Goal: Information Seeking & Learning: Learn about a topic

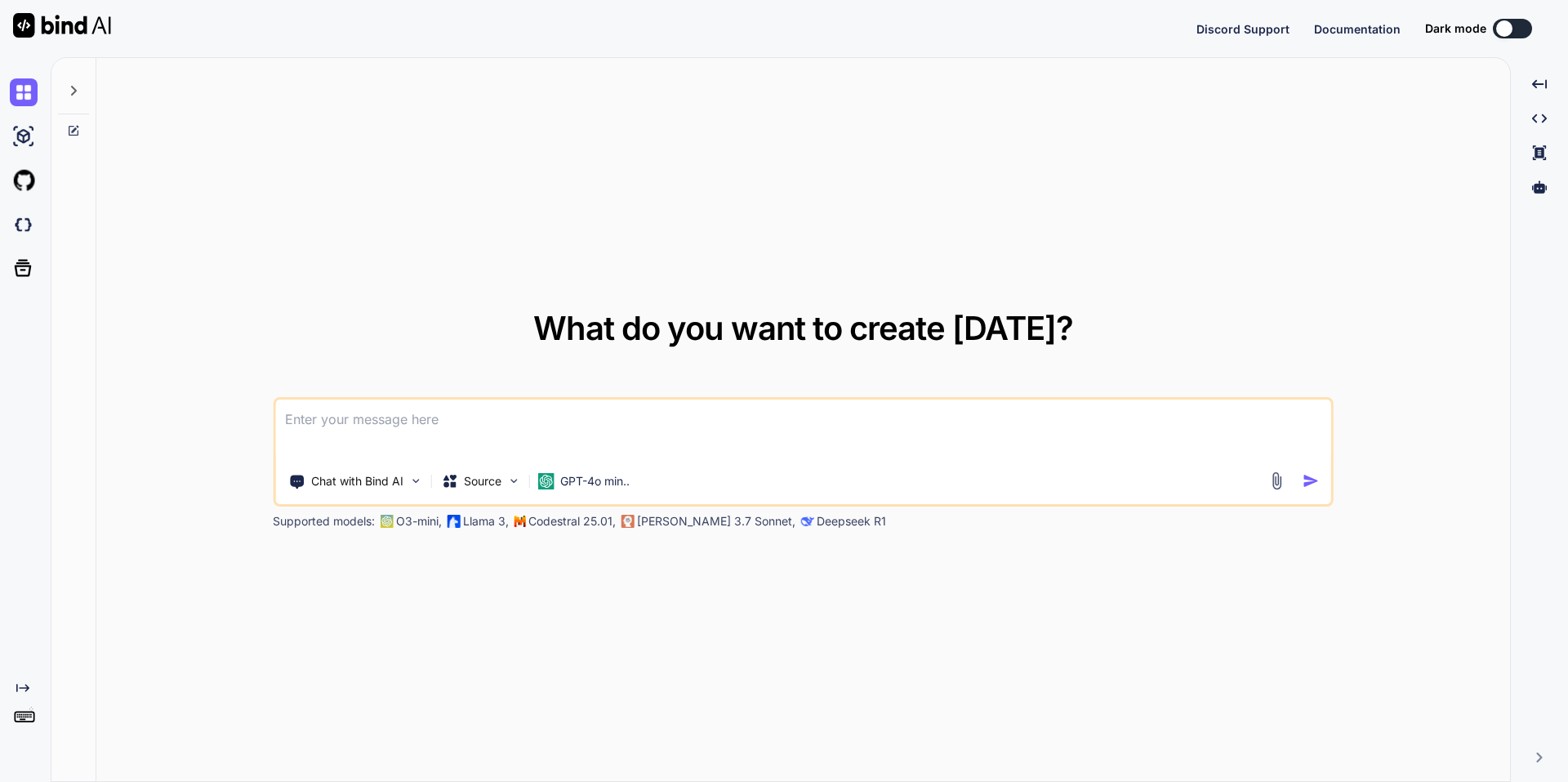
type textarea "x"
click at [22, 217] on img at bounding box center [23, 225] width 28 height 28
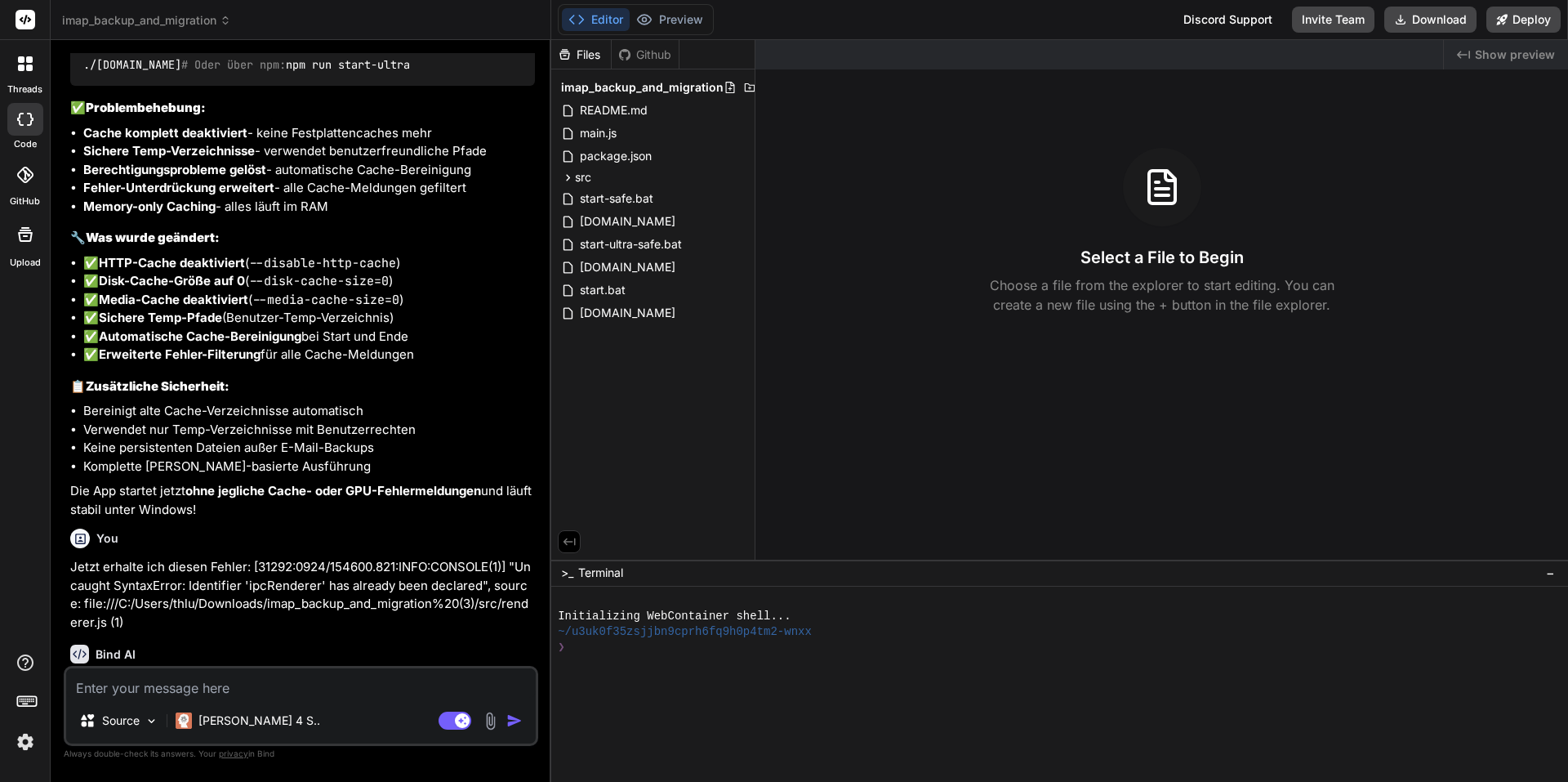
scroll to position [4491, 0]
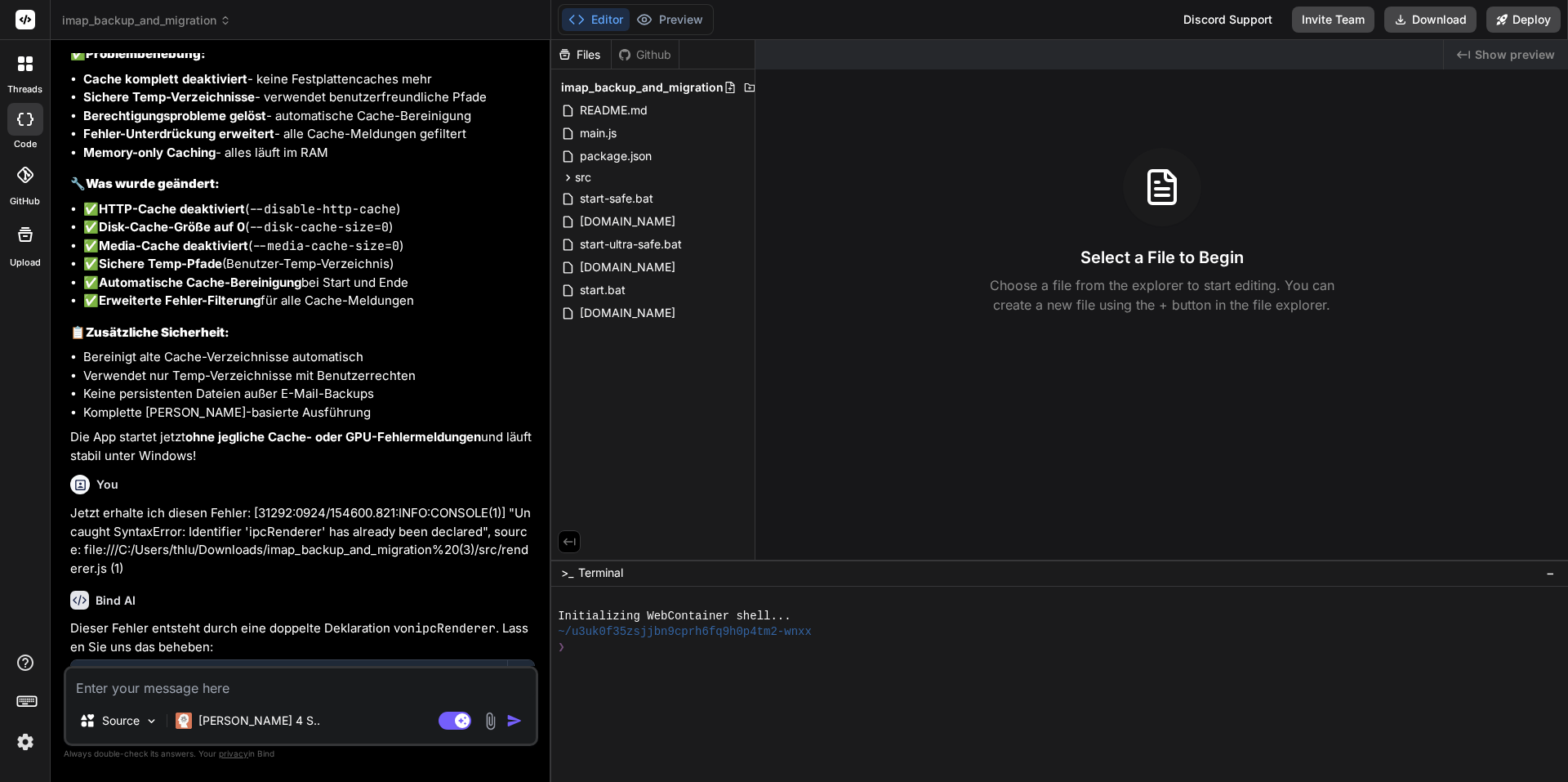
click at [195, 43] on div "Bind AI Web Search Created with Pixso. Code Generator You Die App funktioniert …" at bounding box center [301, 411] width 501 height 741
click at [188, 10] on header "imap_backup_and_migration Created with Pixso." at bounding box center [301, 20] width 501 height 40
click at [176, 21] on span "imap_backup_and_migration" at bounding box center [147, 20] width 169 height 16
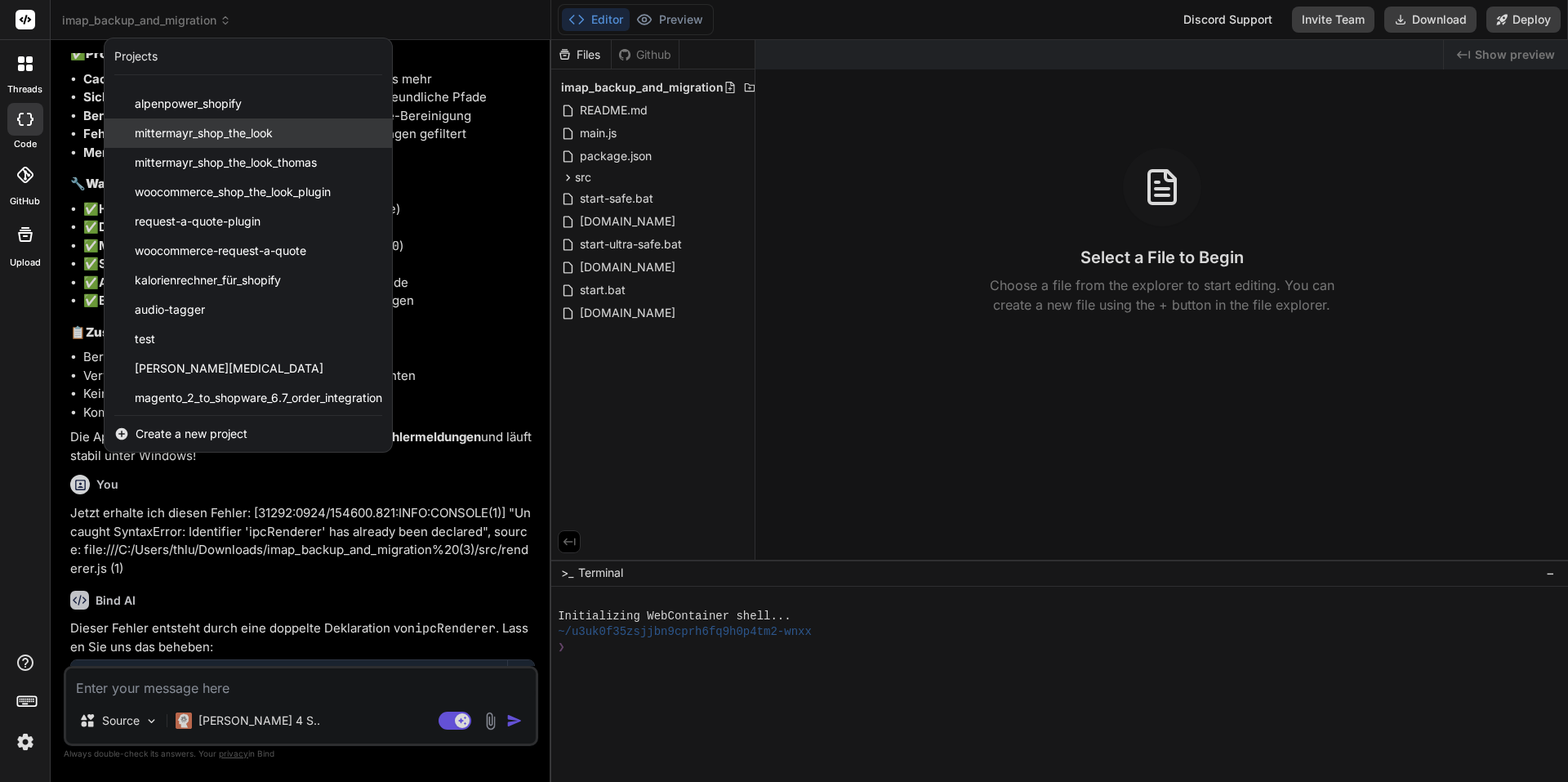
scroll to position [144, 0]
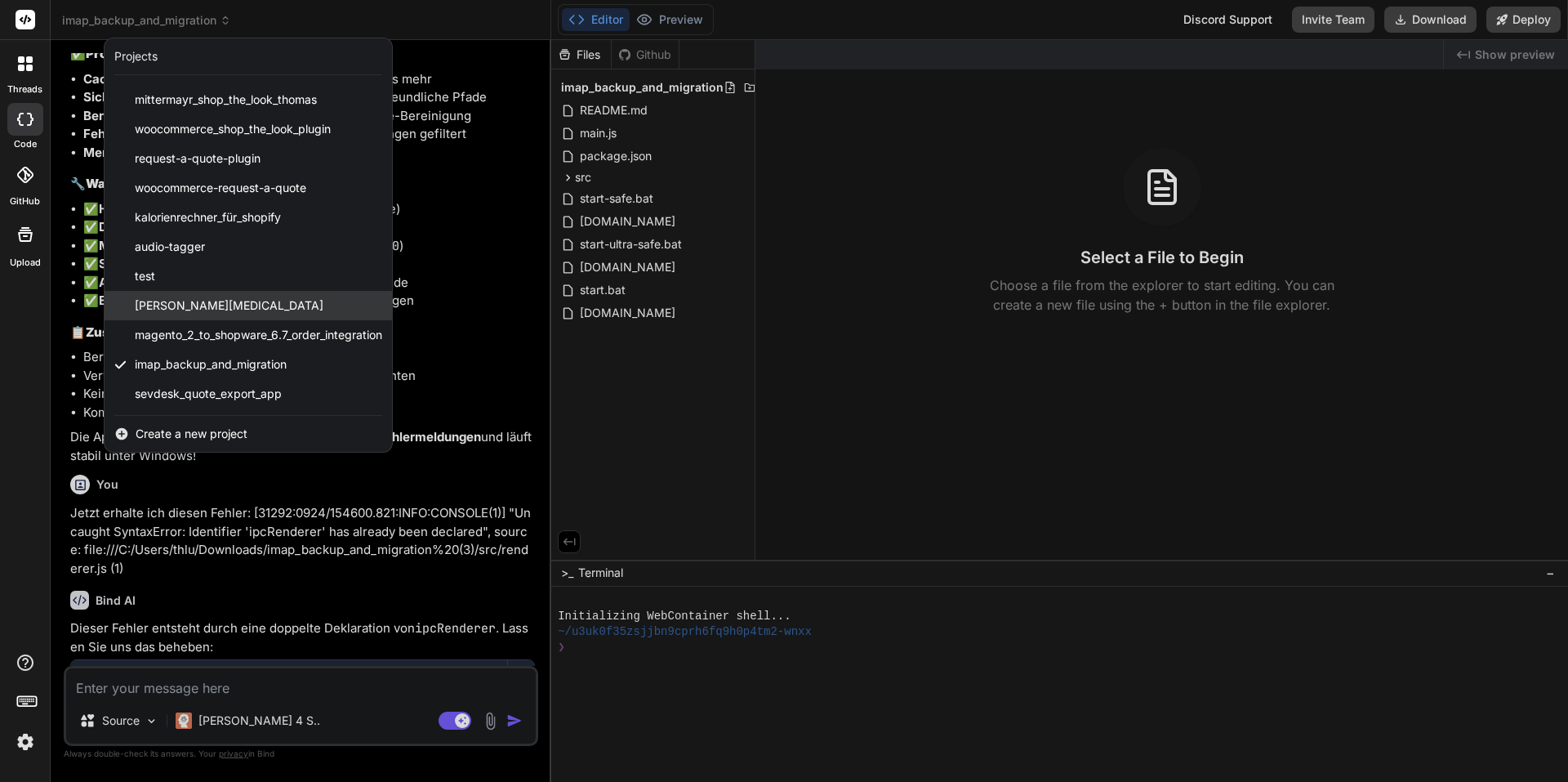
click at [232, 307] on div "thomas-test" at bounding box center [249, 305] width 288 height 30
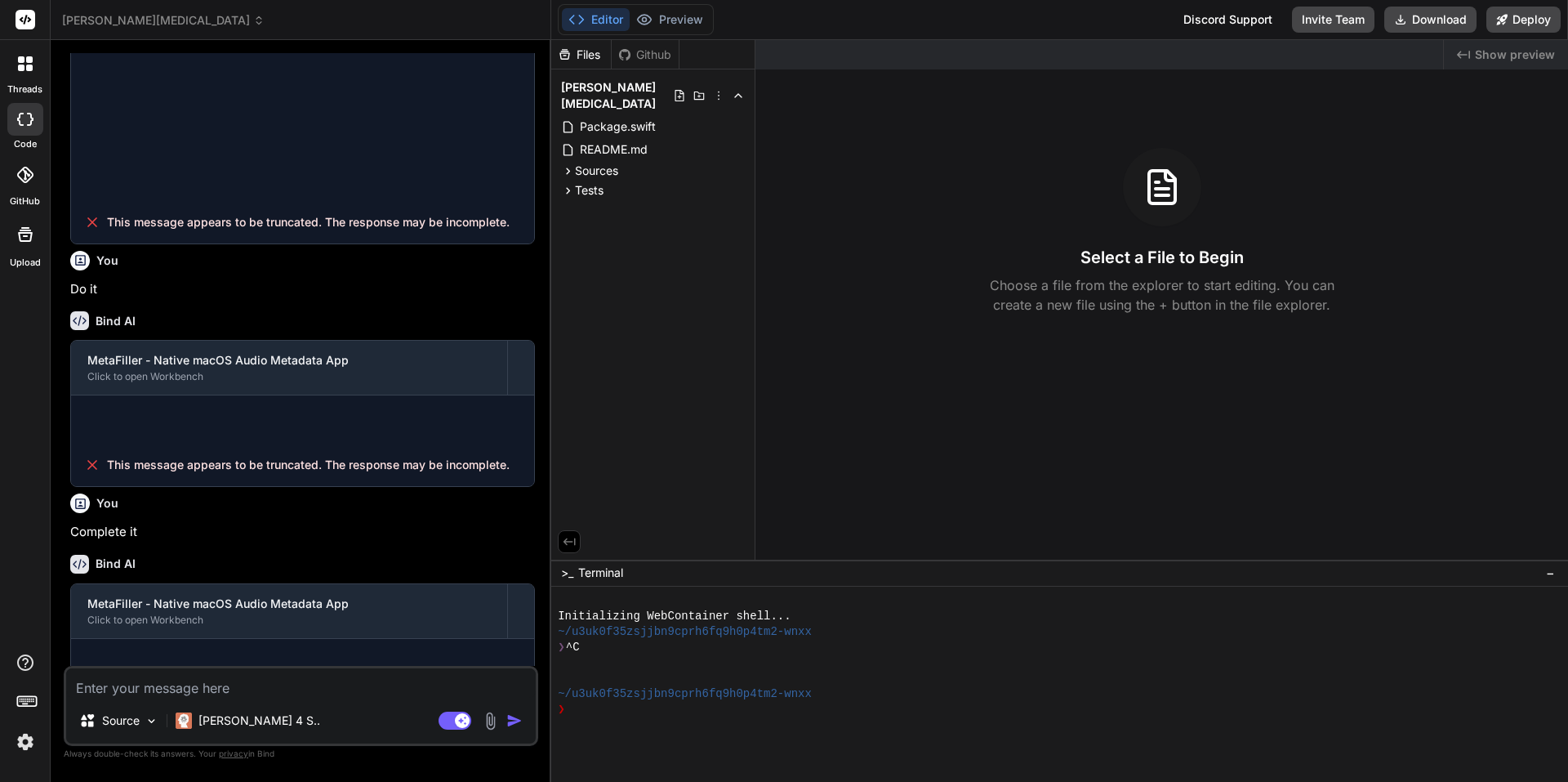
scroll to position [1268, 0]
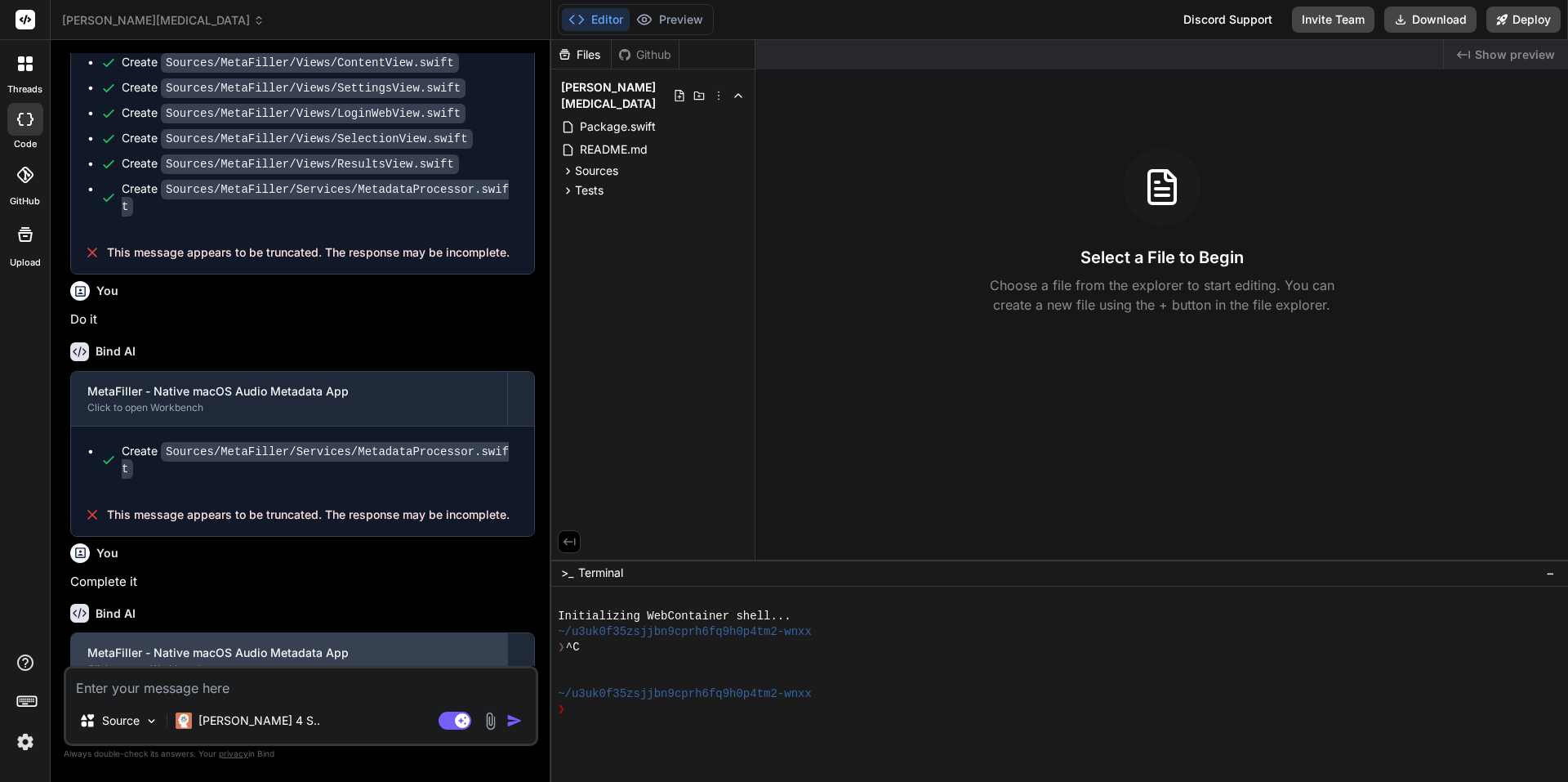
click at [269, 662] on div "Click to open Workbench" at bounding box center [289, 669] width 403 height 13
click at [310, 645] on div "MetaFiller - Native macOS Audio Metadata App" at bounding box center [289, 652] width 403 height 16
click at [243, 645] on div "MetaFiller - Native macOS Audio Metadata App" at bounding box center [289, 652] width 403 height 16
drag, startPoint x: 643, startPoint y: 171, endPoint x: 719, endPoint y: 261, distance: 117.8
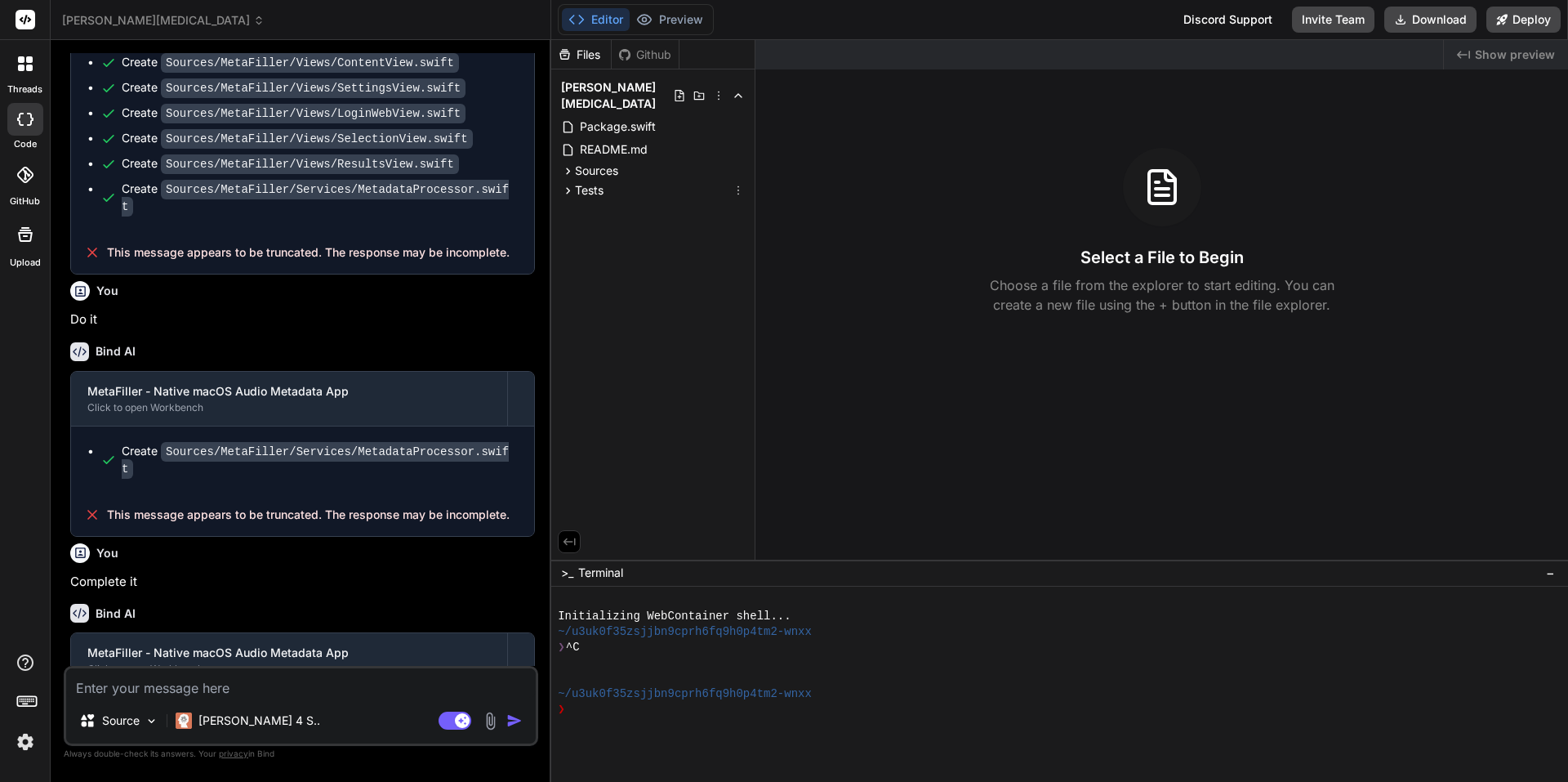
click at [719, 261] on div "Files Github thomas-test Package.swift README.md Sources MetaFiller Models AppS…" at bounding box center [653, 299] width 204 height 519
click at [667, 161] on div "Sources" at bounding box center [653, 171] width 190 height 19
click at [665, 182] on div "MetaFiller" at bounding box center [660, 192] width 177 height 19
click at [679, 243] on div "Services" at bounding box center [666, 252] width 162 height 19
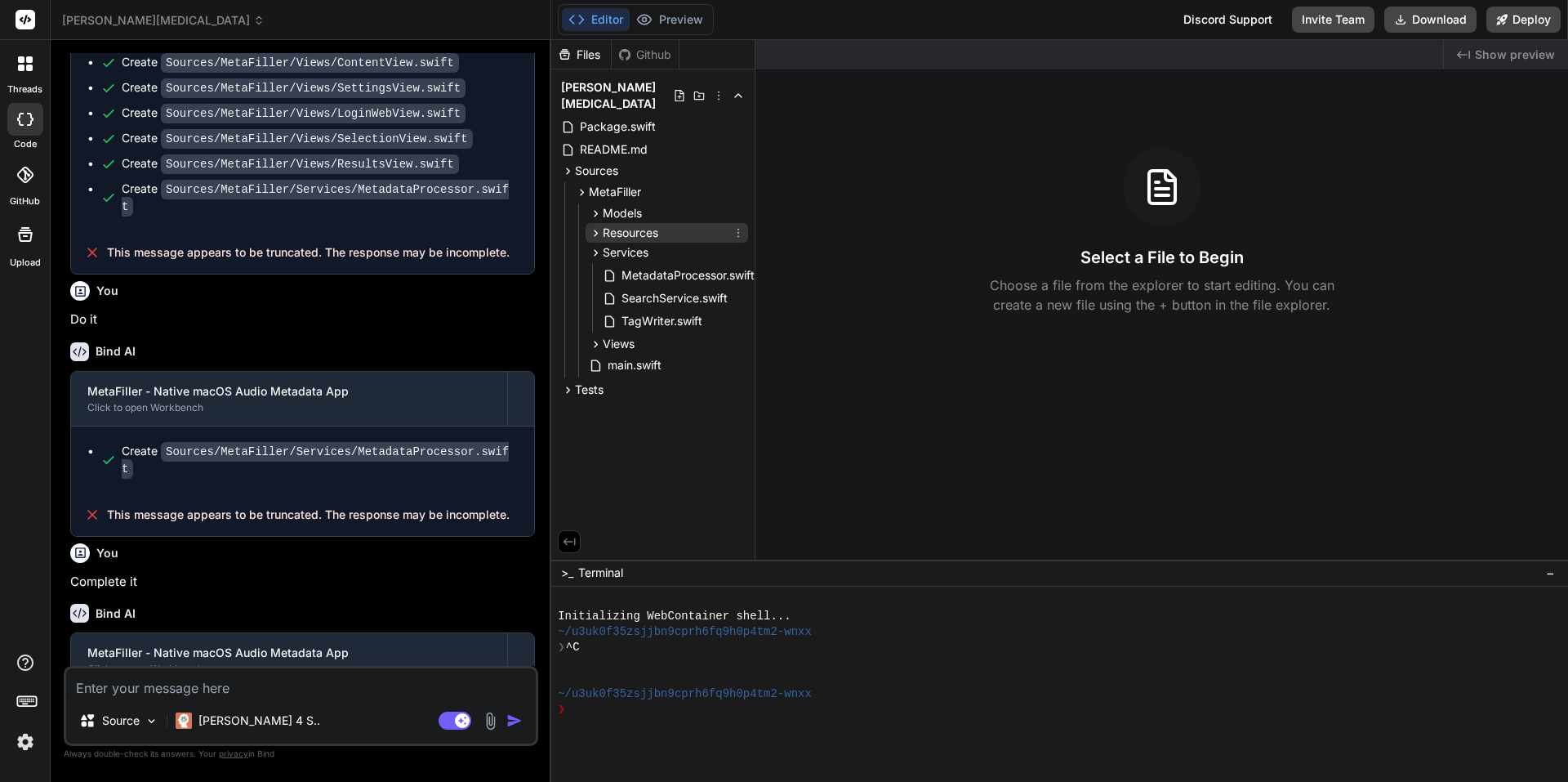
click at [677, 223] on div "Resources" at bounding box center [666, 232] width 162 height 19
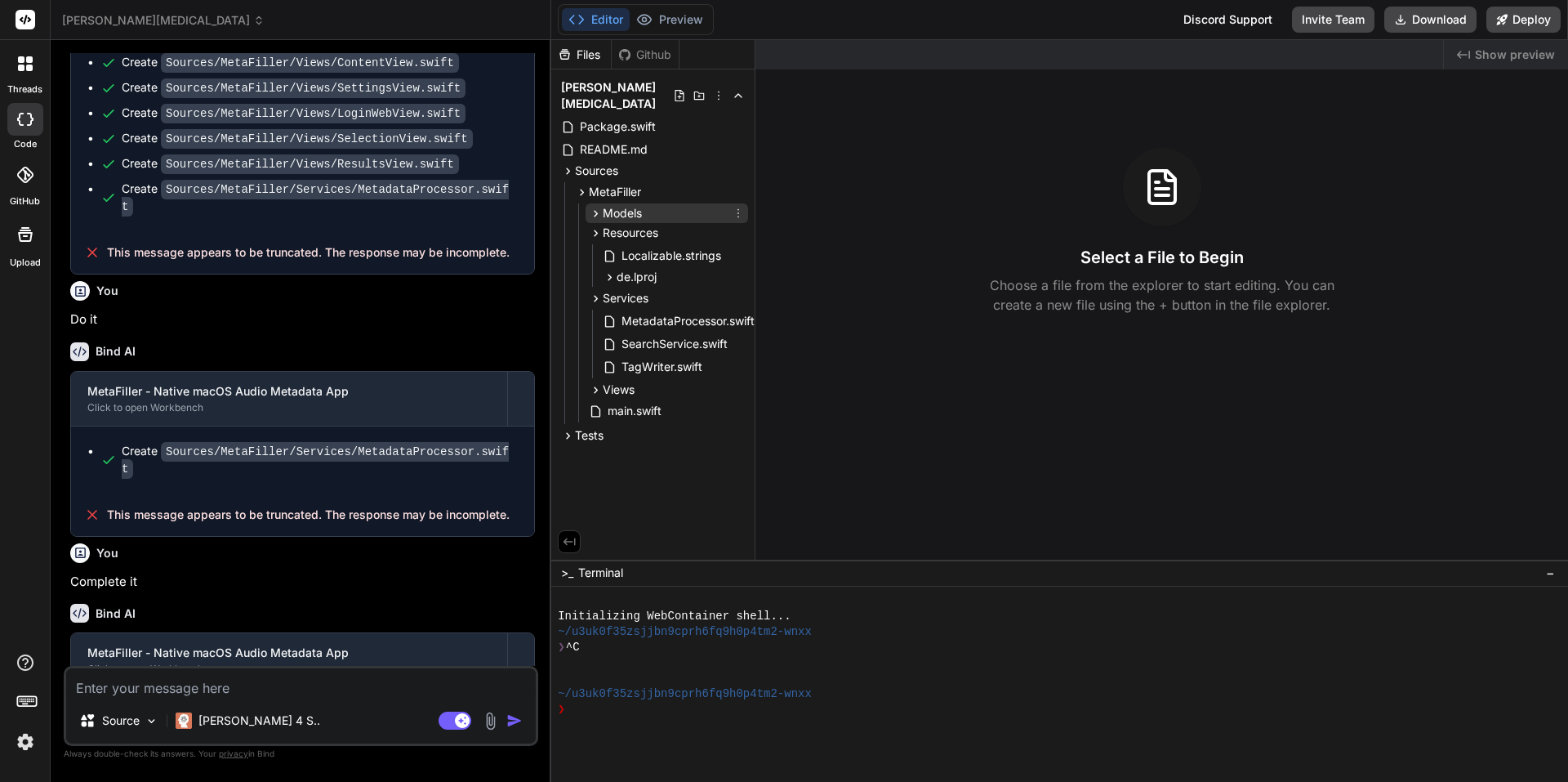
click at [680, 203] on div "Models" at bounding box center [666, 213] width 162 height 19
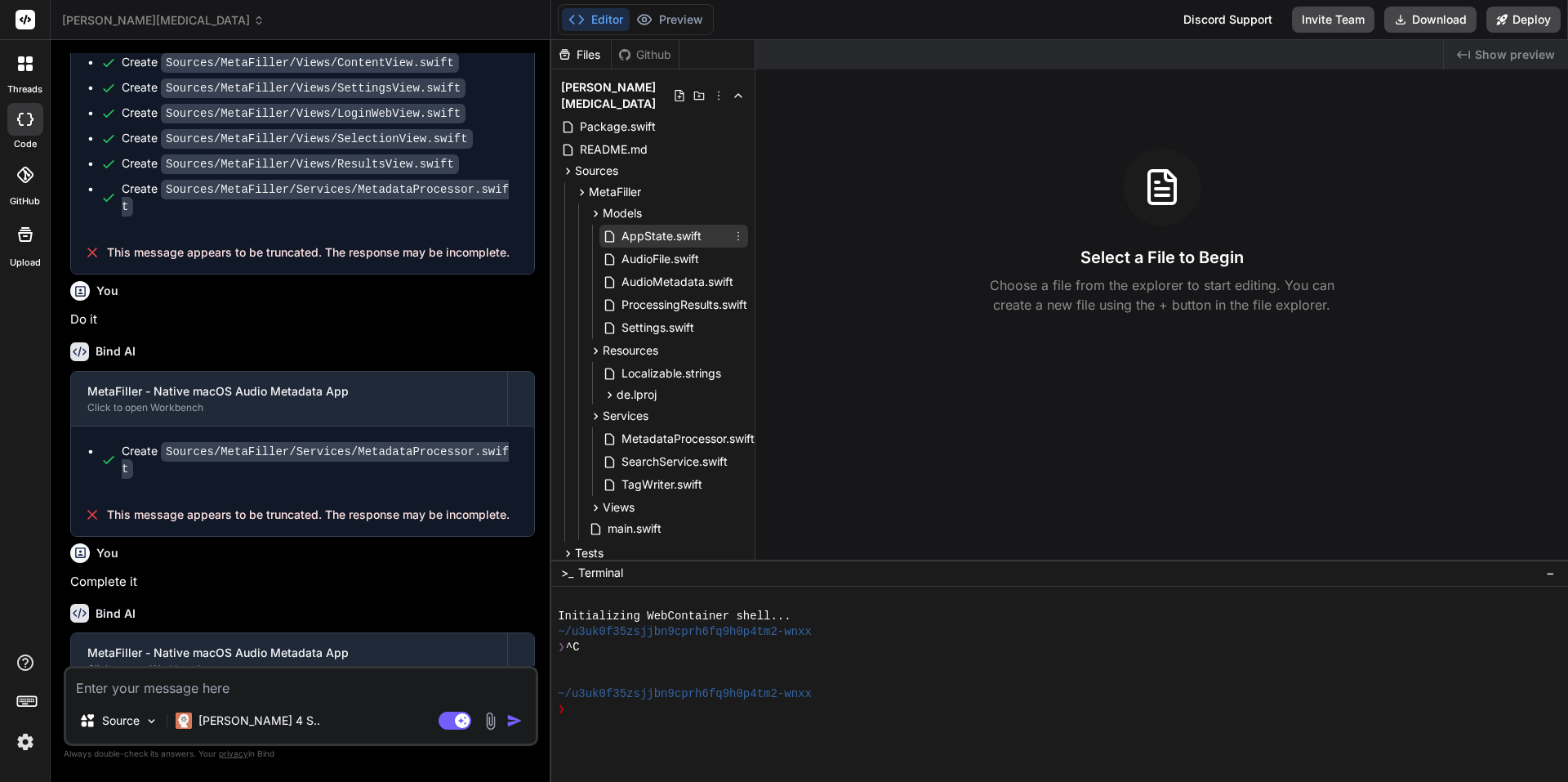
click at [690, 227] on span "AppState.swift" at bounding box center [661, 236] width 83 height 19
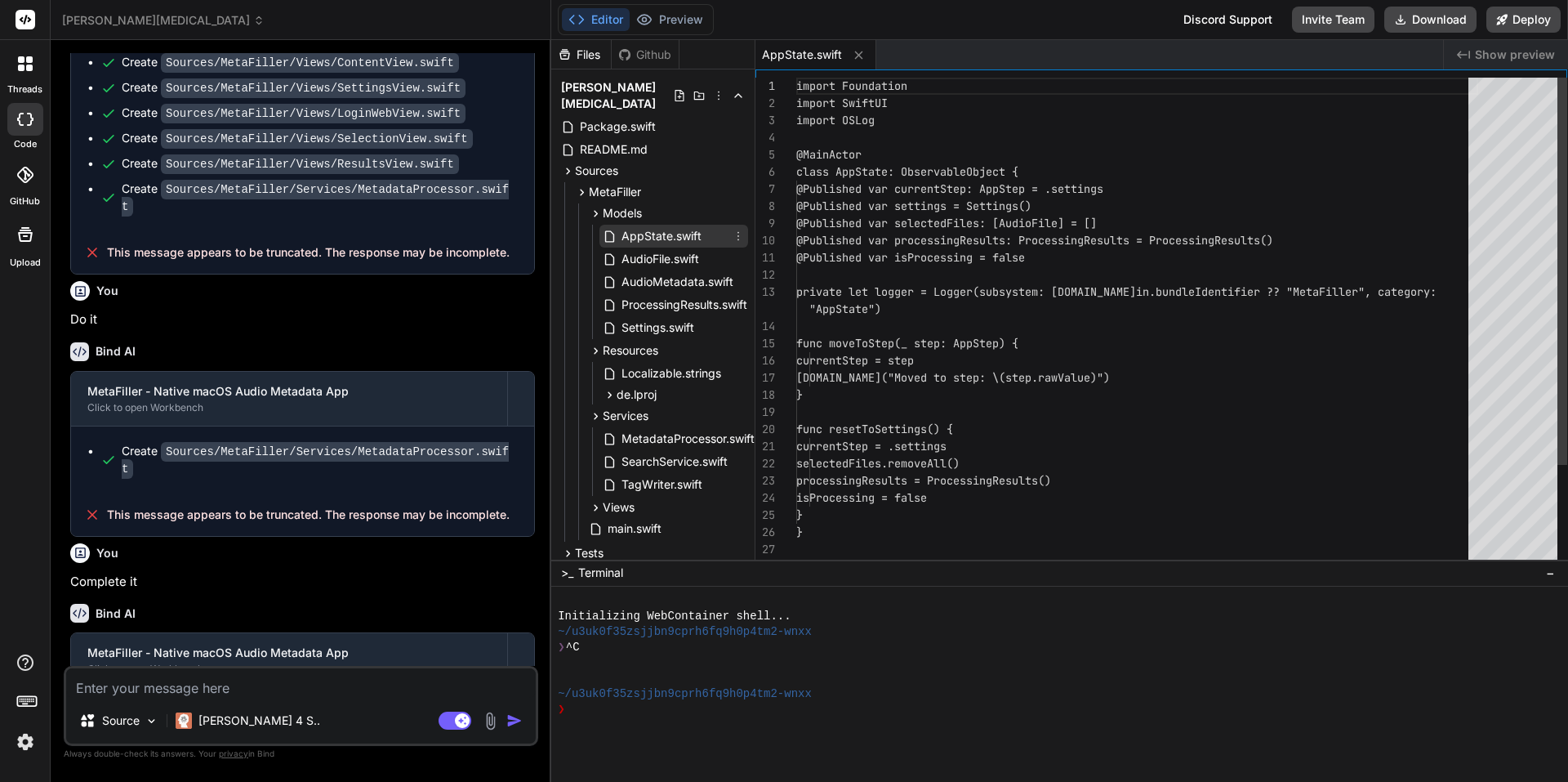
type textarea "x"
click at [629, 249] on span "AudioFile.swift" at bounding box center [660, 259] width 81 height 19
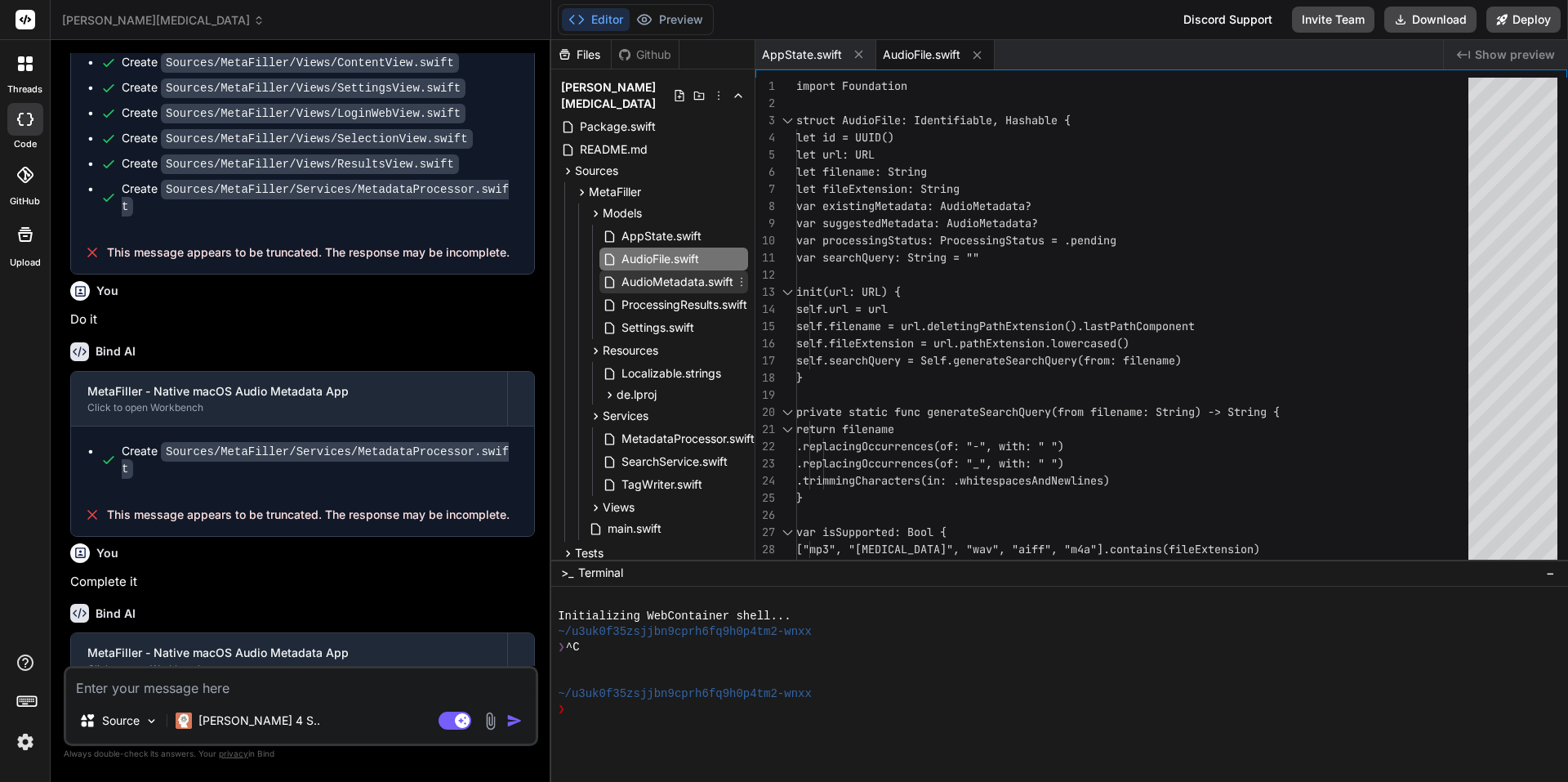
click at [611, 275] on icon at bounding box center [609, 282] width 13 height 13
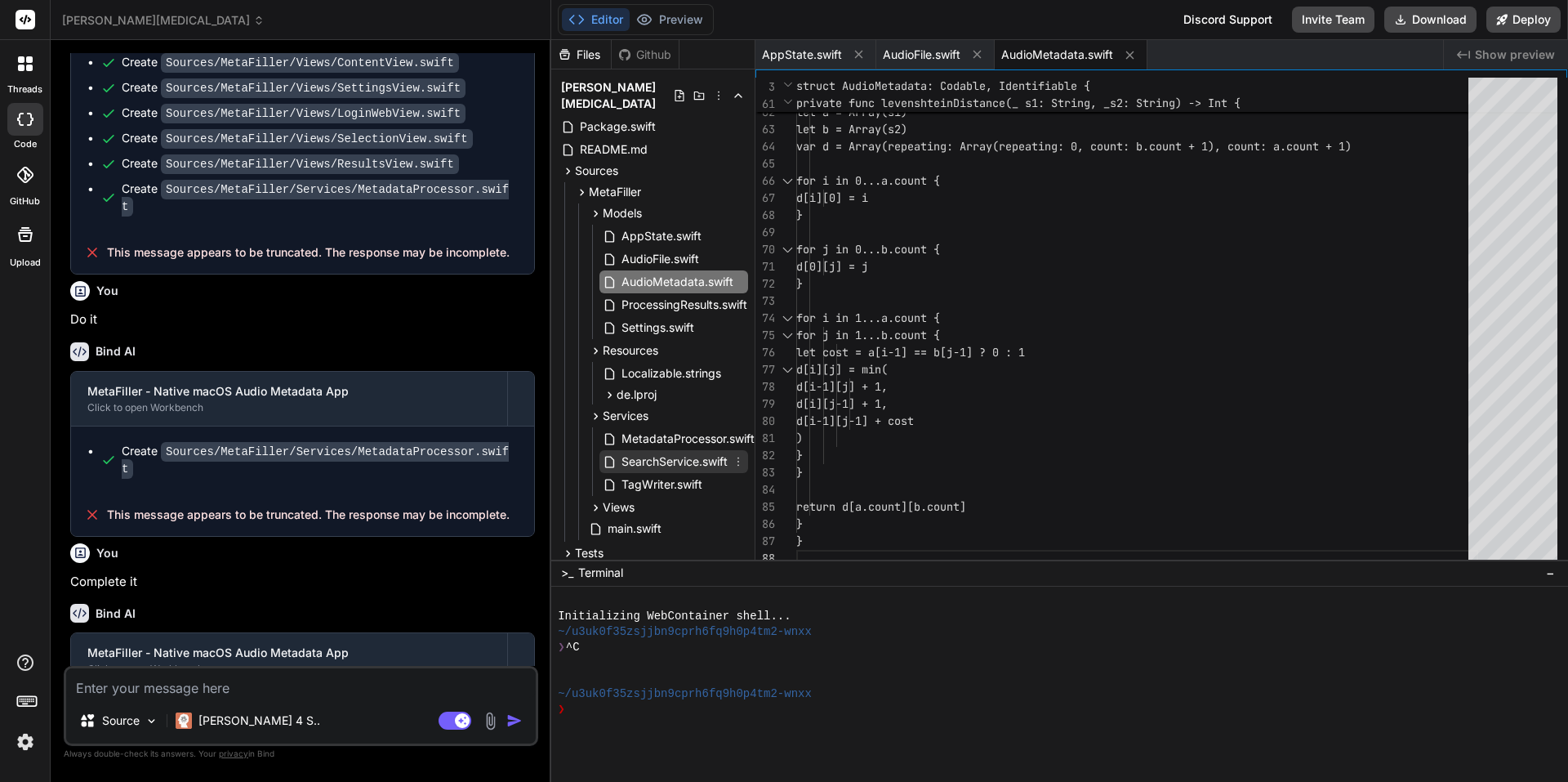
click at [627, 452] on span "SearchService.swift" at bounding box center [675, 462] width 109 height 19
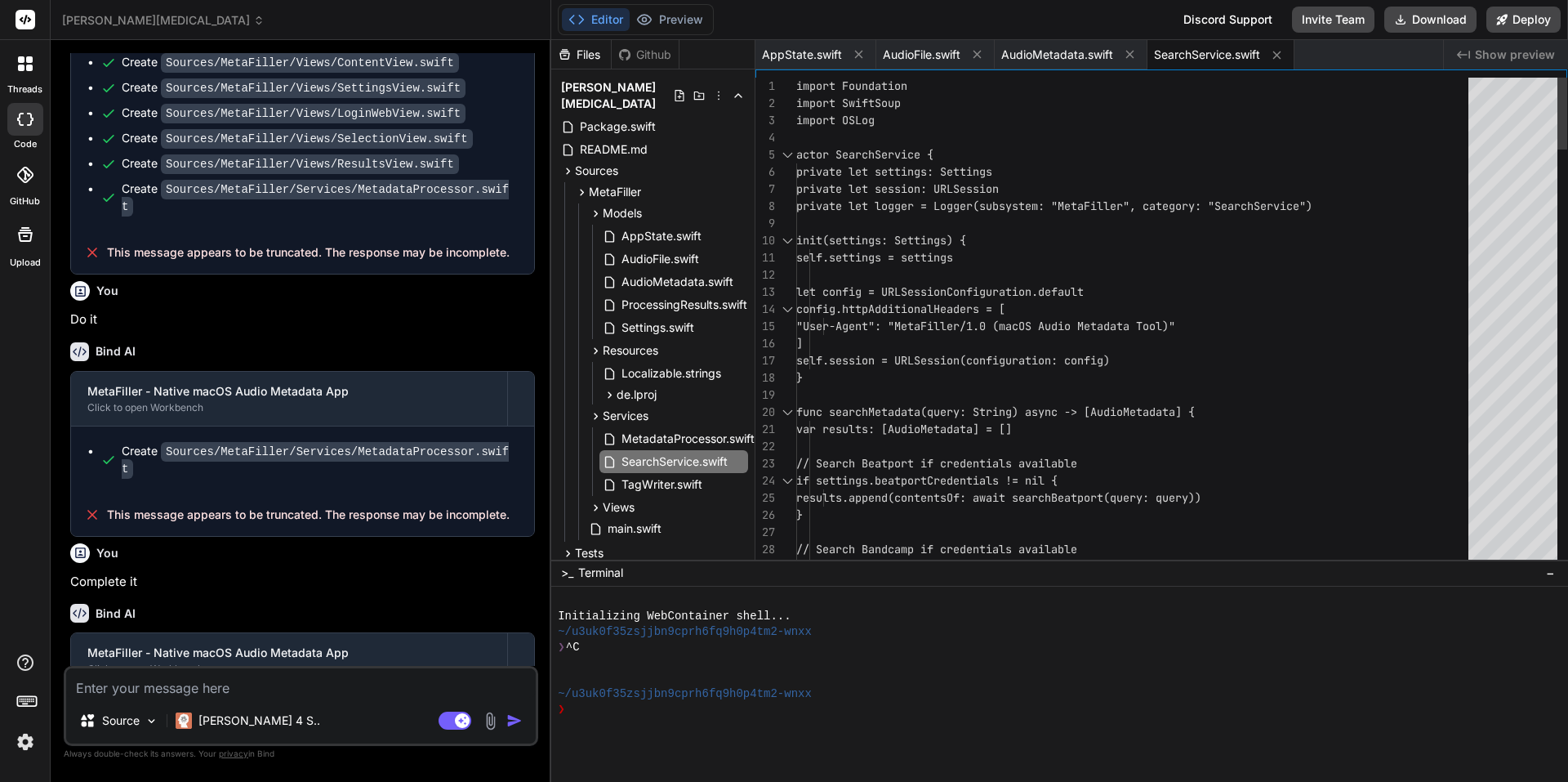
scroll to position [0, 0]
click at [677, 497] on div "Views" at bounding box center [666, 507] width 162 height 19
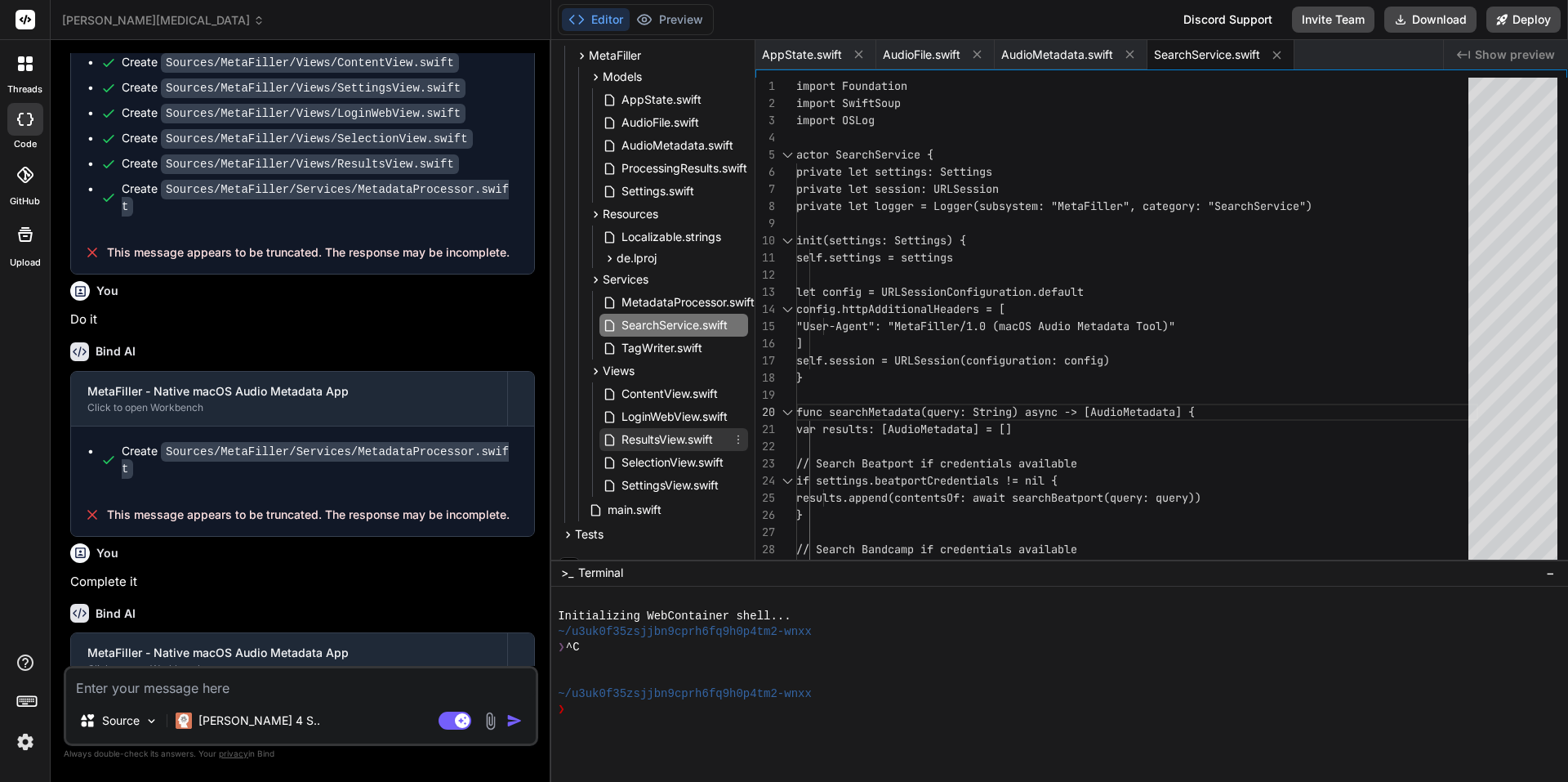
click at [657, 430] on span "ResultsView.swift" at bounding box center [667, 439] width 95 height 19
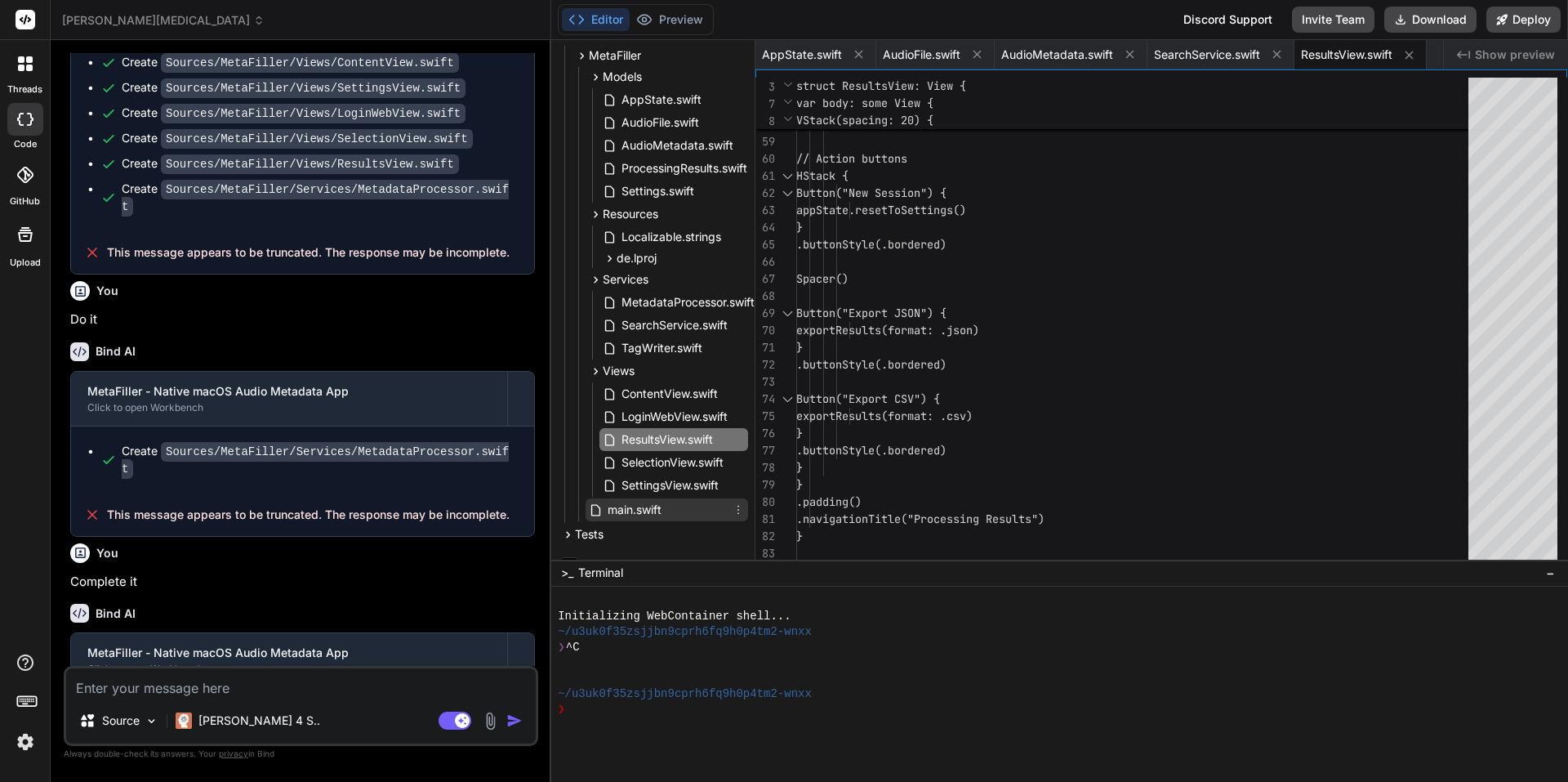
click at [668, 498] on div "main.swift" at bounding box center [666, 509] width 162 height 23
type textarea ".environmentObject(appState) .frame(minWidth: 800, minHeight: 600) } .windowRes…"
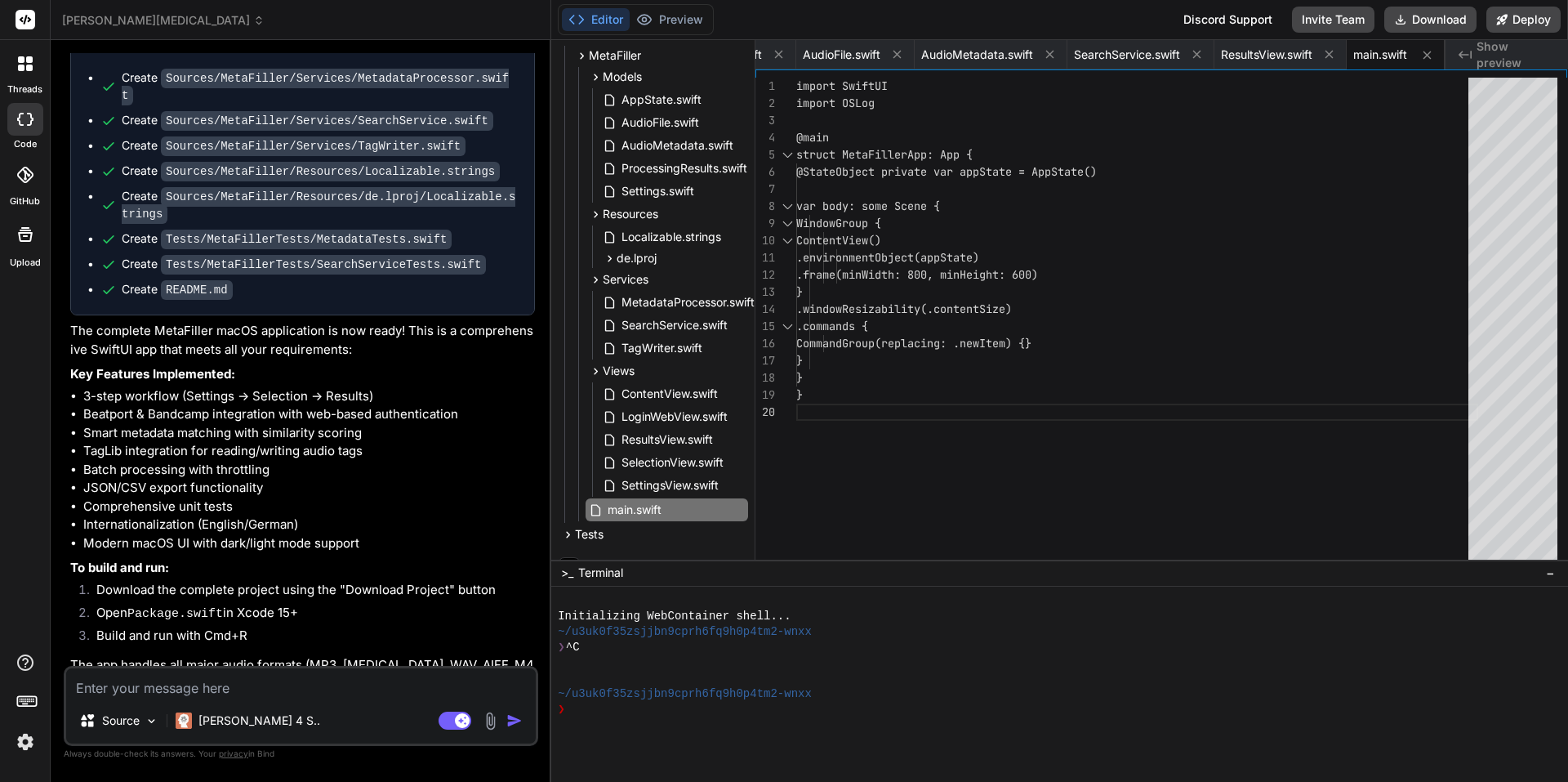
scroll to position [1918, 0]
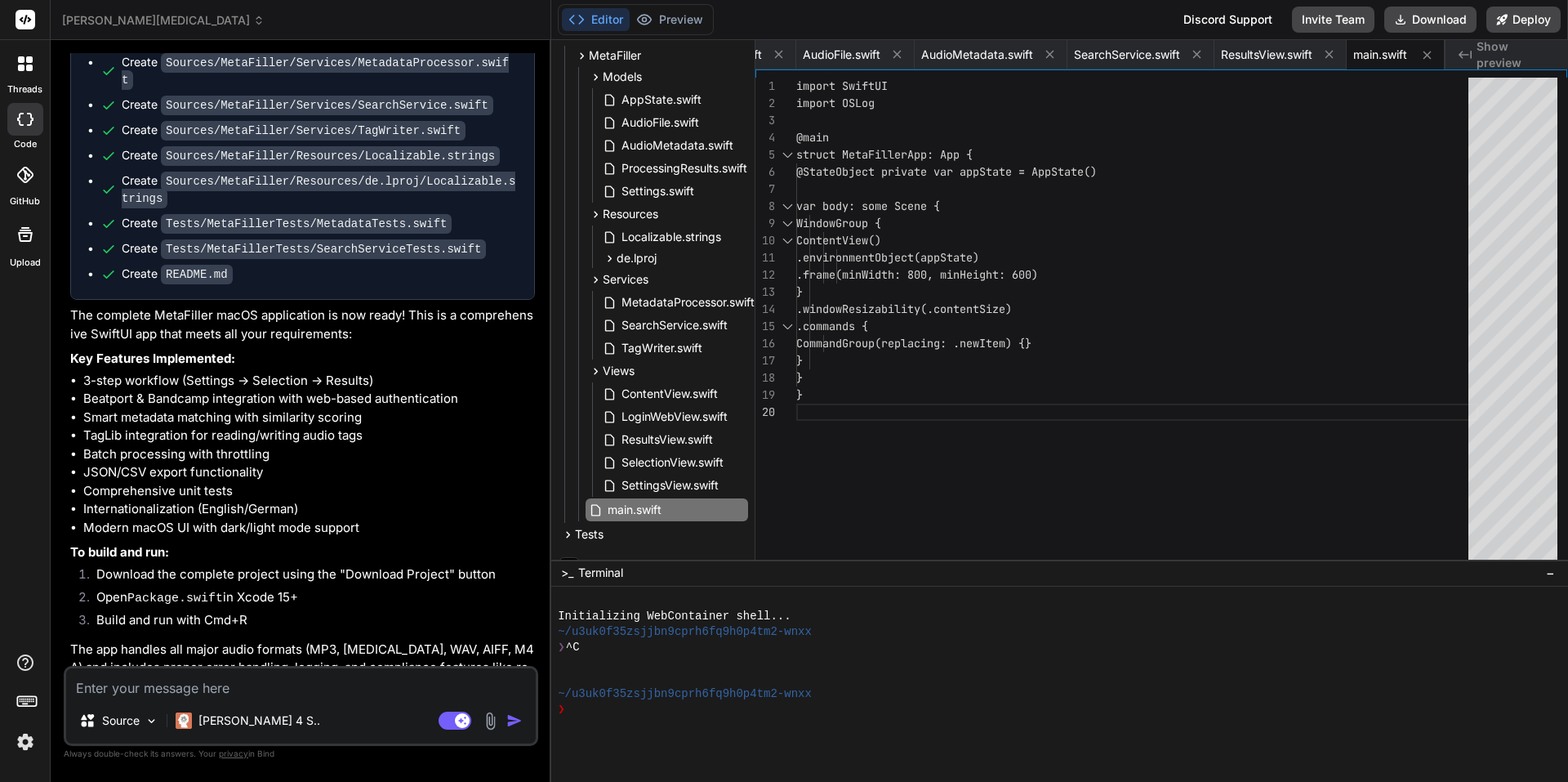
click at [86, 13] on header "thomas-test Created with Pixso." at bounding box center [301, 20] width 501 height 40
click at [87, 9] on header "thomas-test Created with Pixso." at bounding box center [301, 20] width 501 height 40
click at [85, 19] on span "thomas-test" at bounding box center [163, 20] width 202 height 16
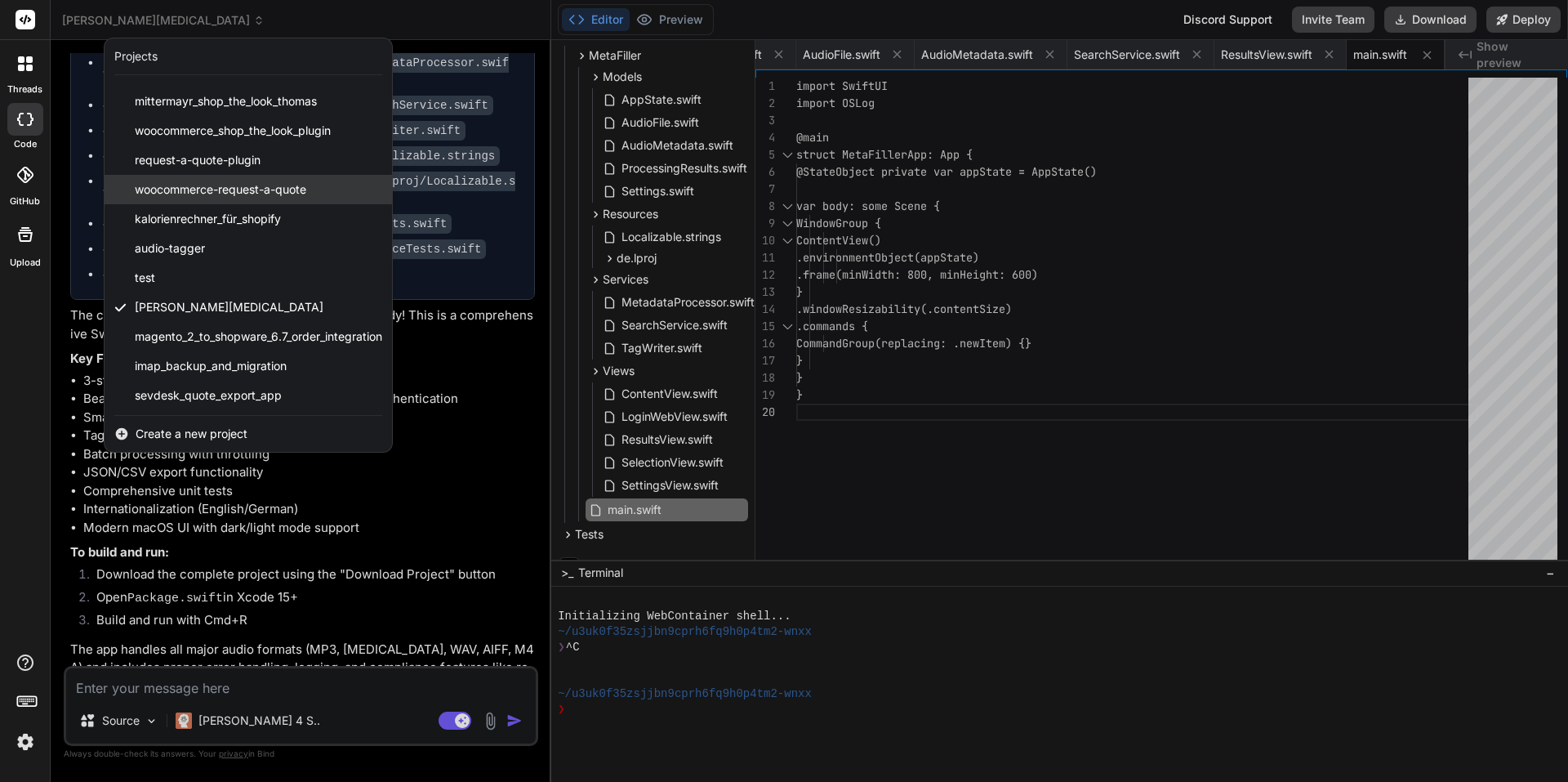
scroll to position [144, 0]
click at [678, 154] on div at bounding box center [784, 391] width 1568 height 782
